Goal: Task Accomplishment & Management: Use online tool/utility

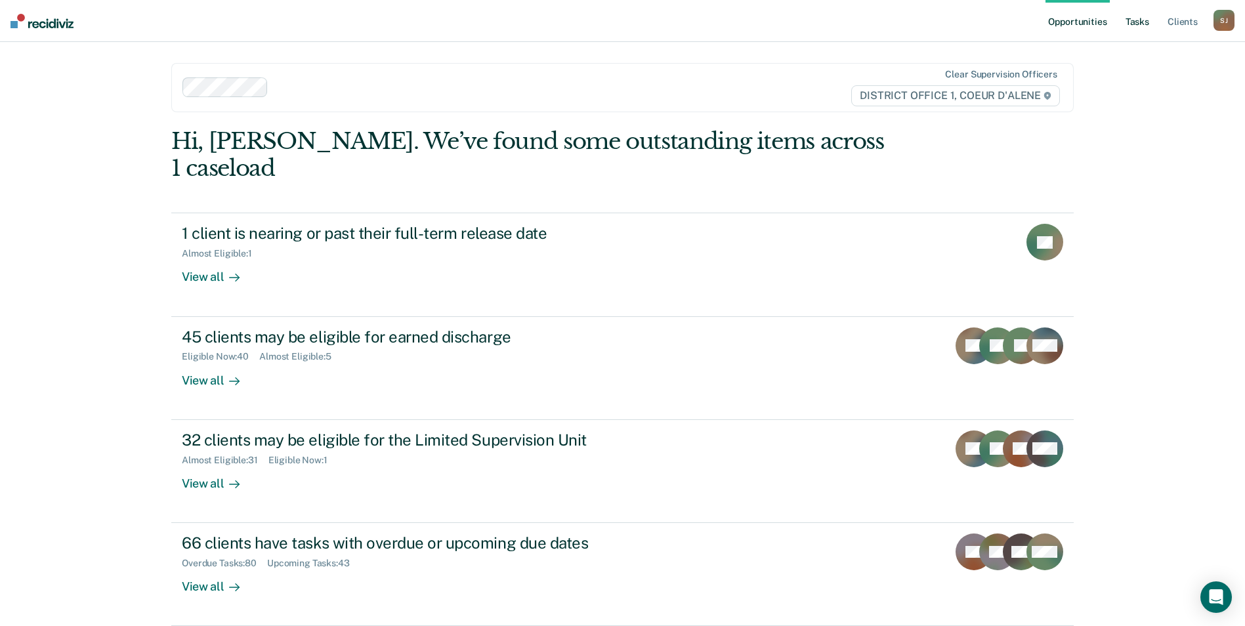
click at [1140, 28] on link "Tasks" at bounding box center [1137, 21] width 29 height 42
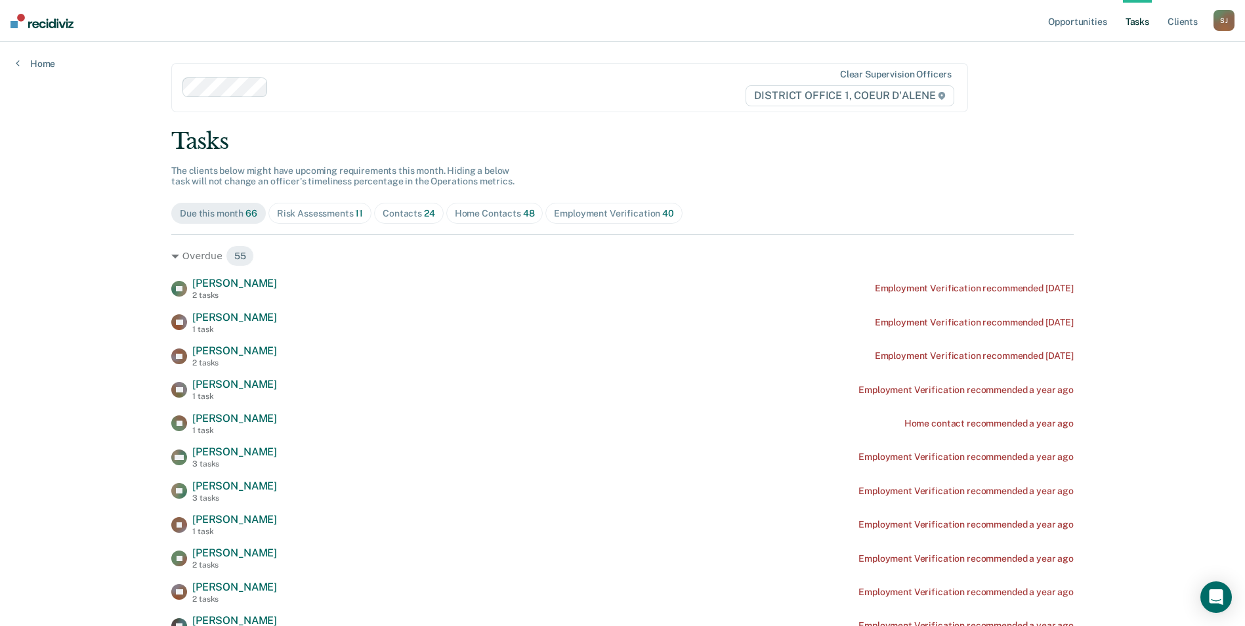
click at [408, 211] on div "Contacts 24" at bounding box center [409, 213] width 53 height 11
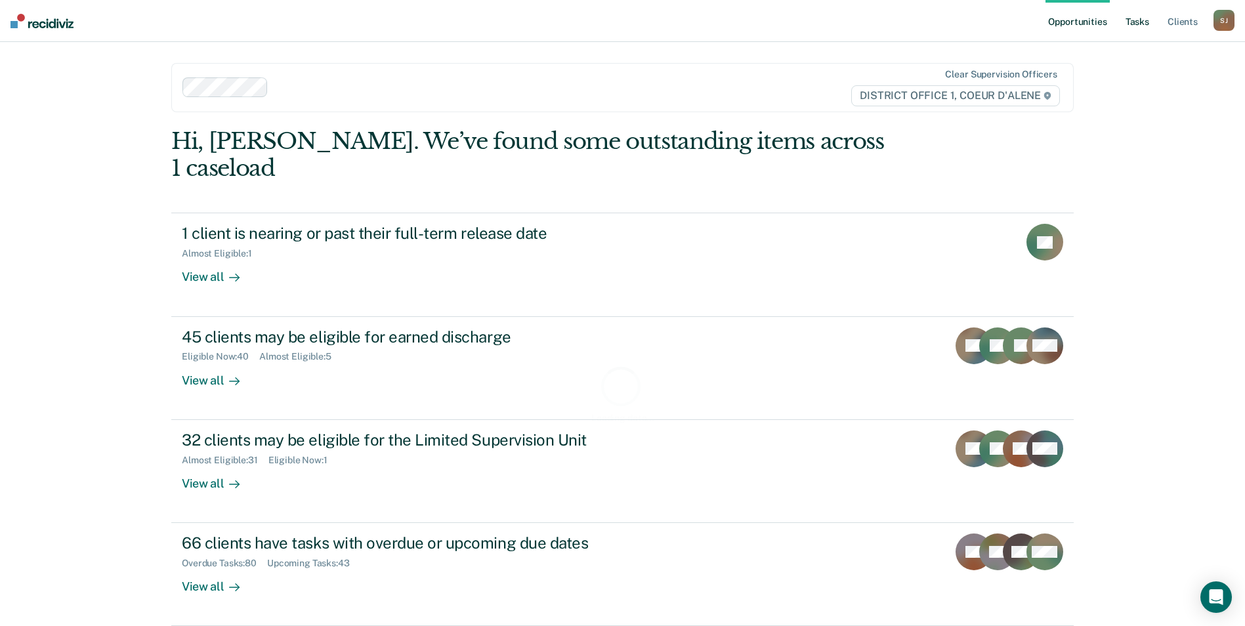
click at [1140, 24] on link "Tasks" at bounding box center [1137, 21] width 29 height 42
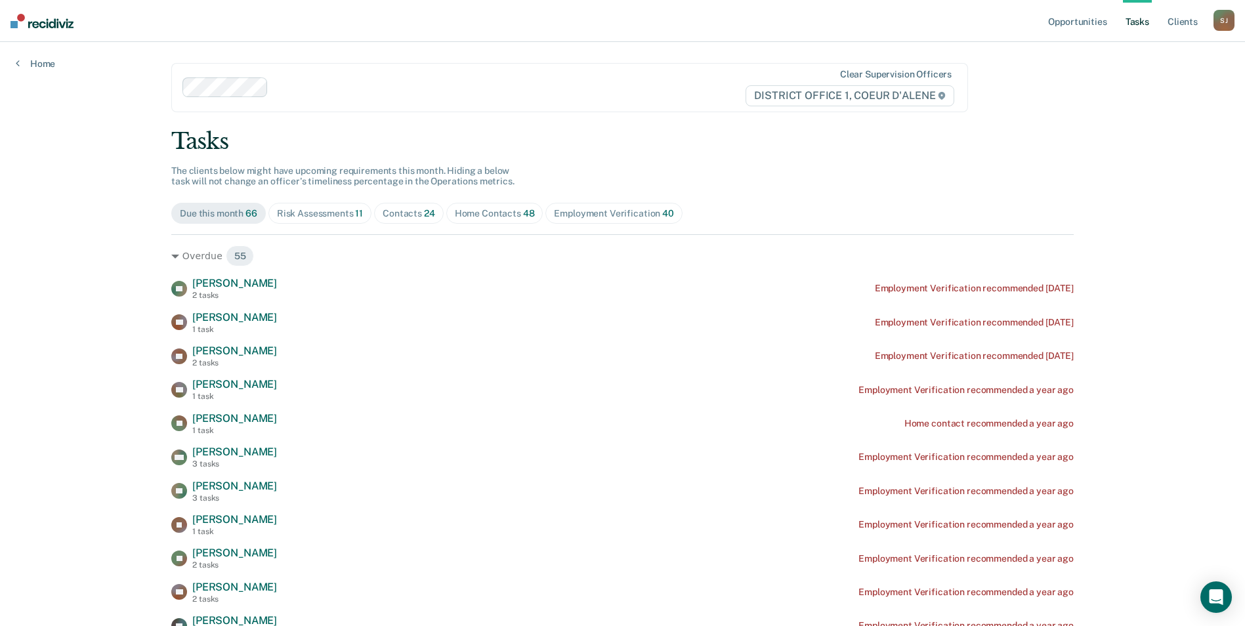
click at [408, 221] on span "Contacts 24" at bounding box center [409, 213] width 70 height 21
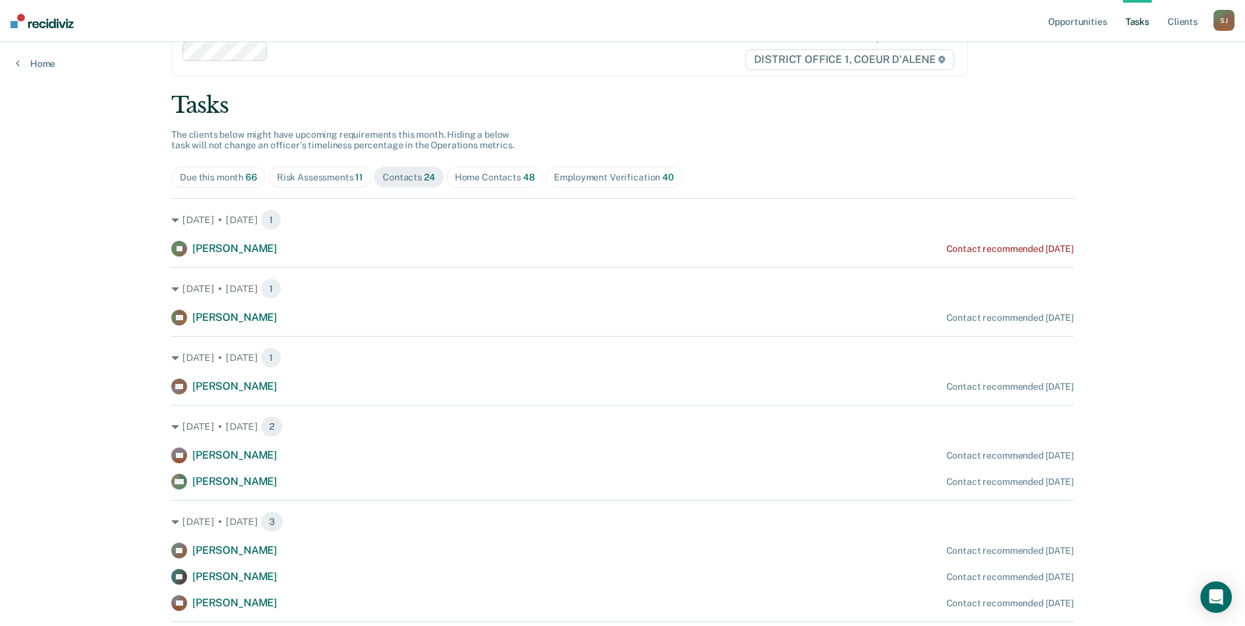
scroll to position [51, 0]
